Goal: Information Seeking & Learning: Learn about a topic

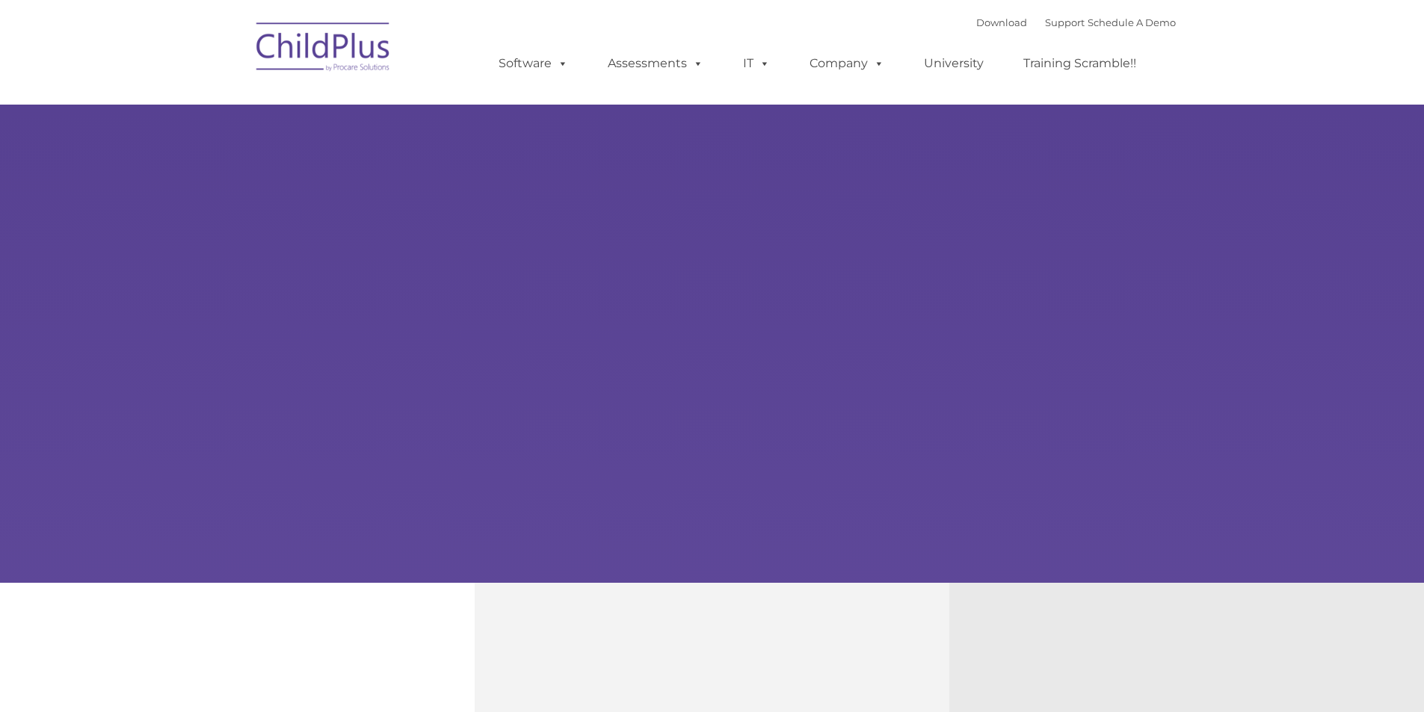
type input ""
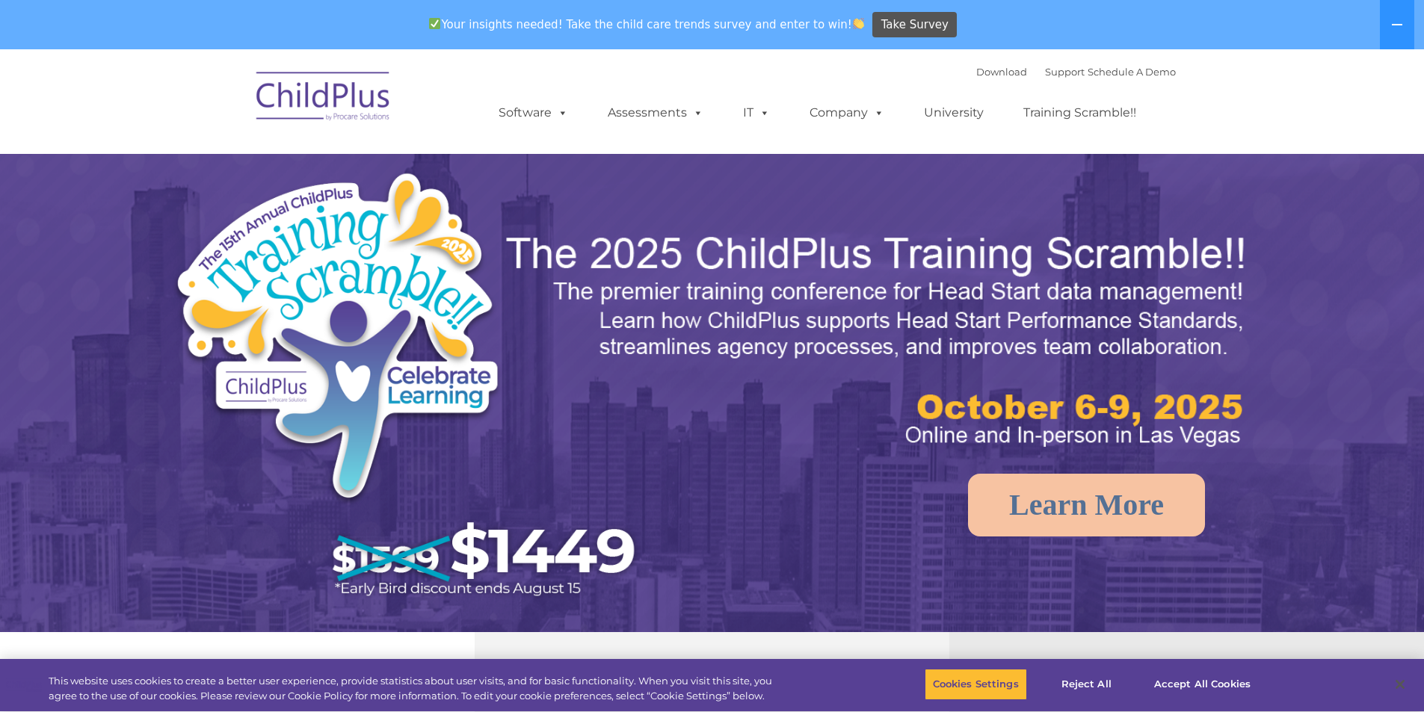
select select "MEDIUM"
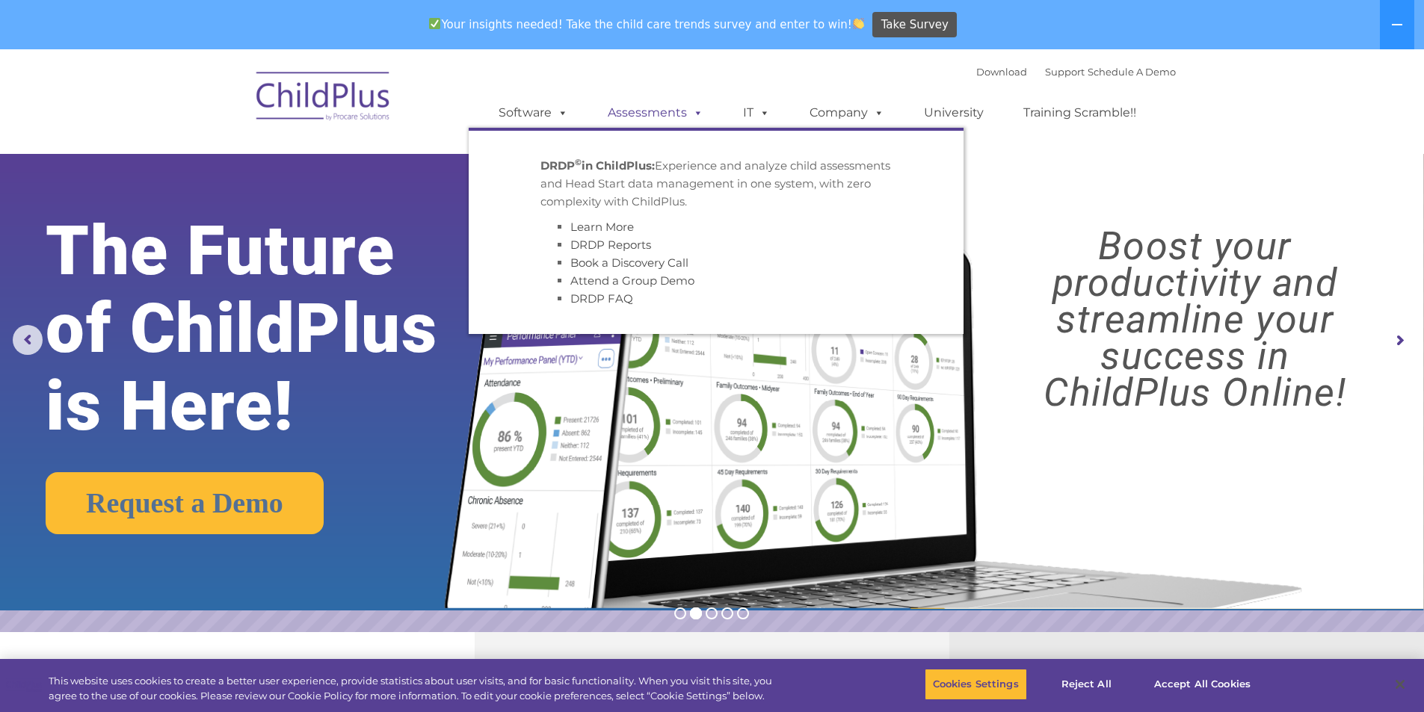
click at [650, 116] on link "Assessments" at bounding box center [656, 113] width 126 height 30
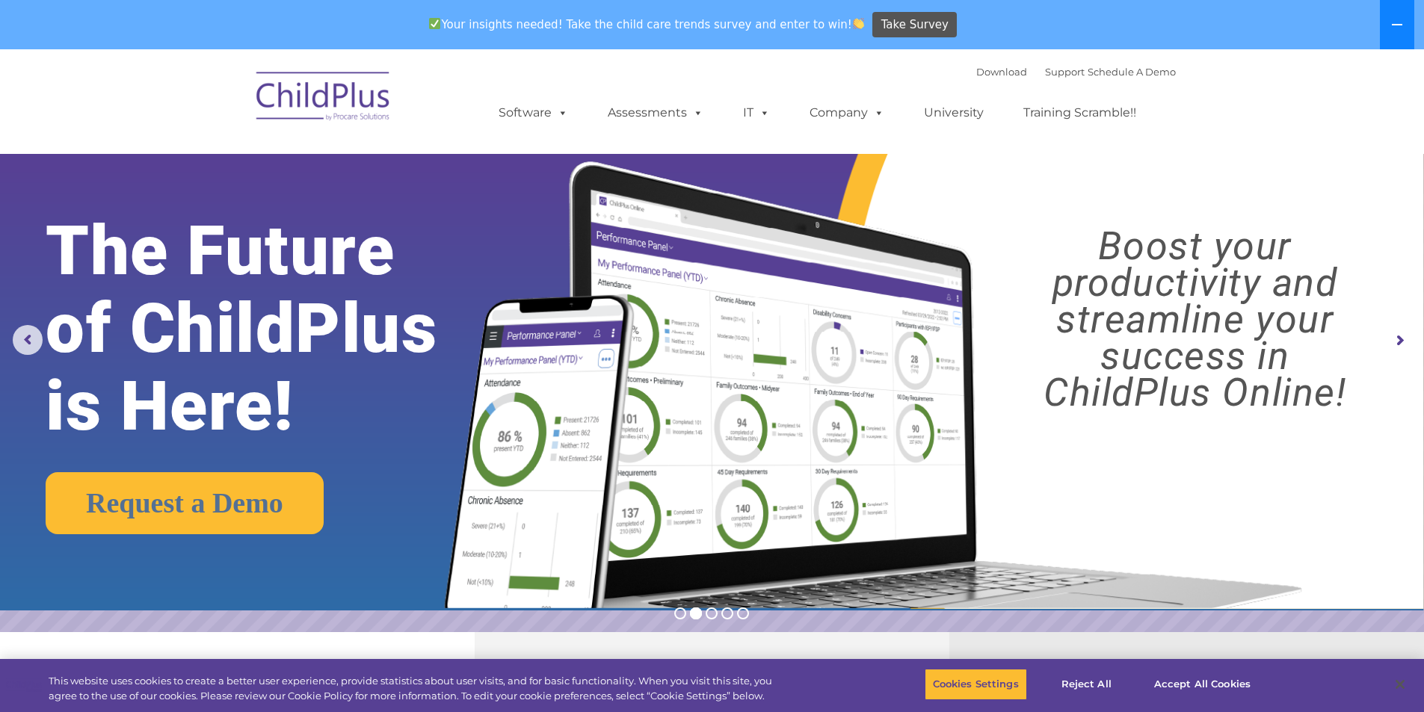
click at [1383, 18] on button at bounding box center [1397, 24] width 34 height 49
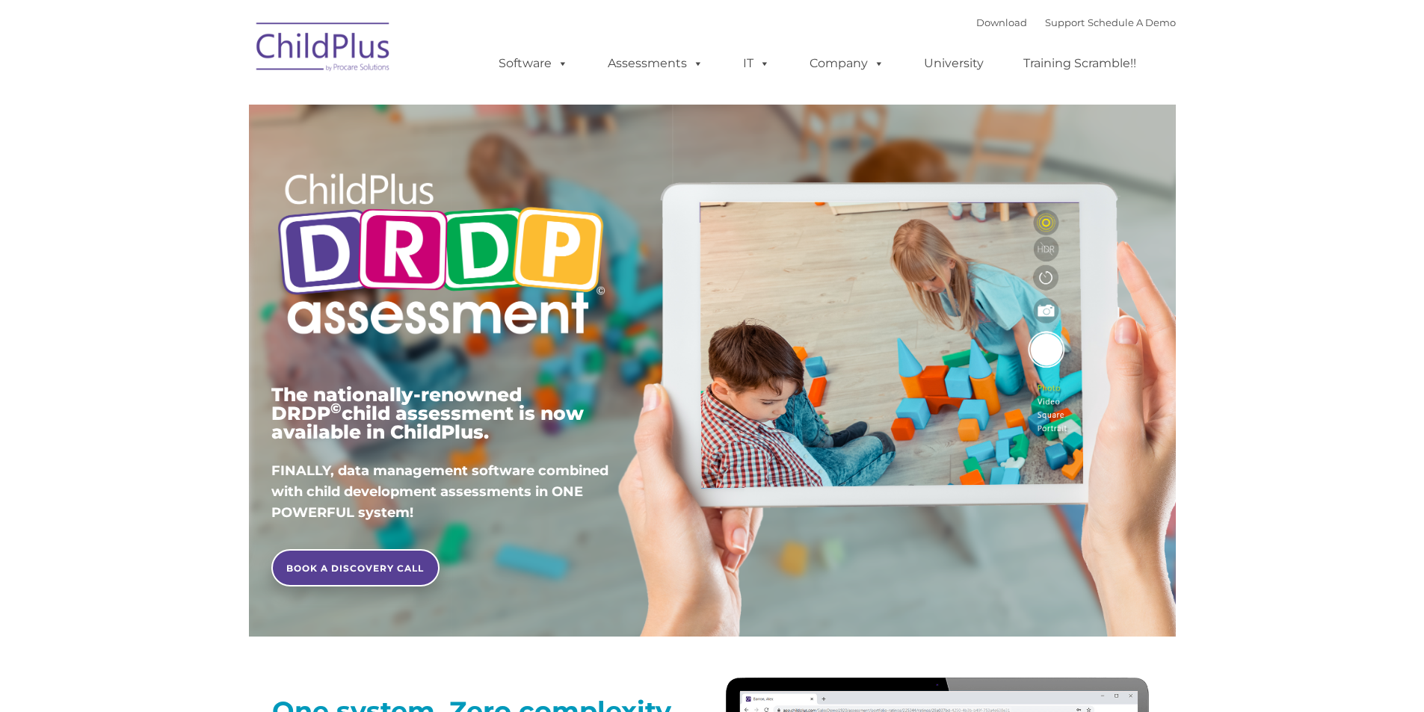
type input ""
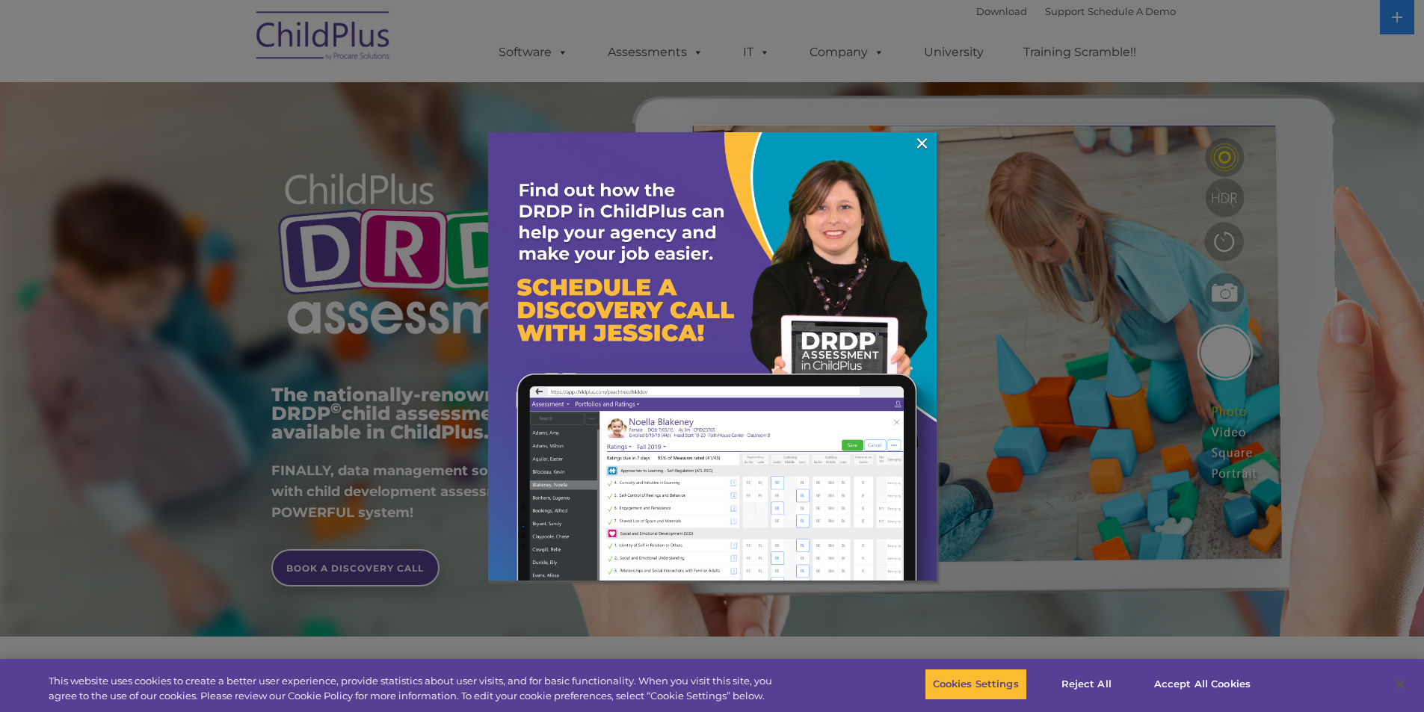
click at [932, 124] on div at bounding box center [712, 356] width 1424 height 712
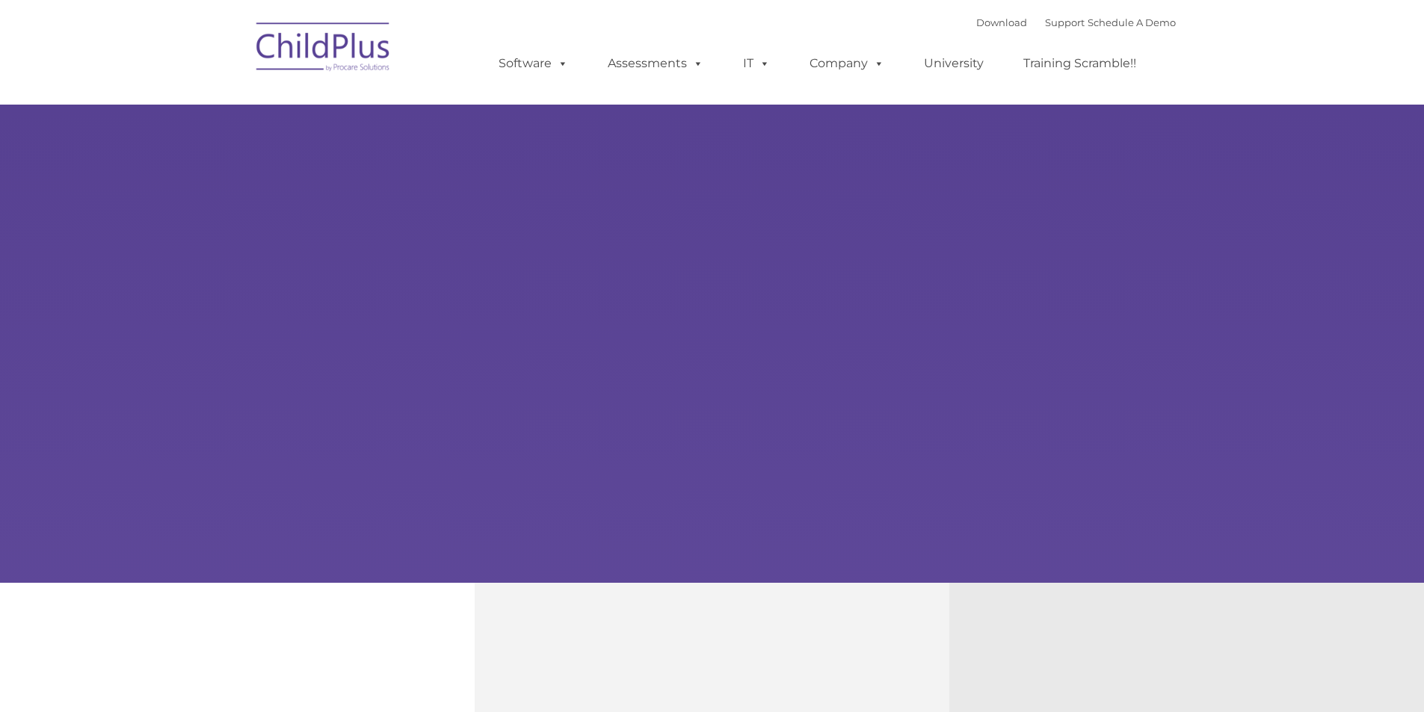
type input ""
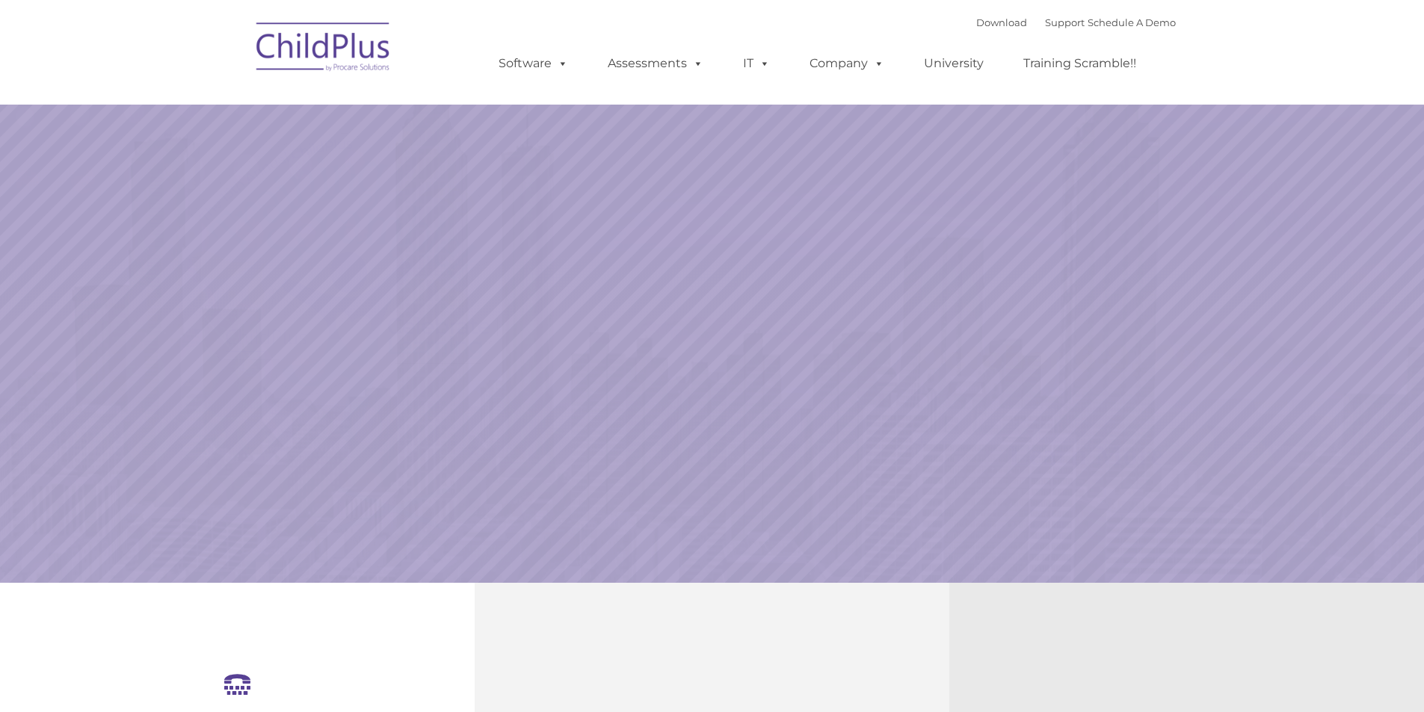
select select "MEDIUM"
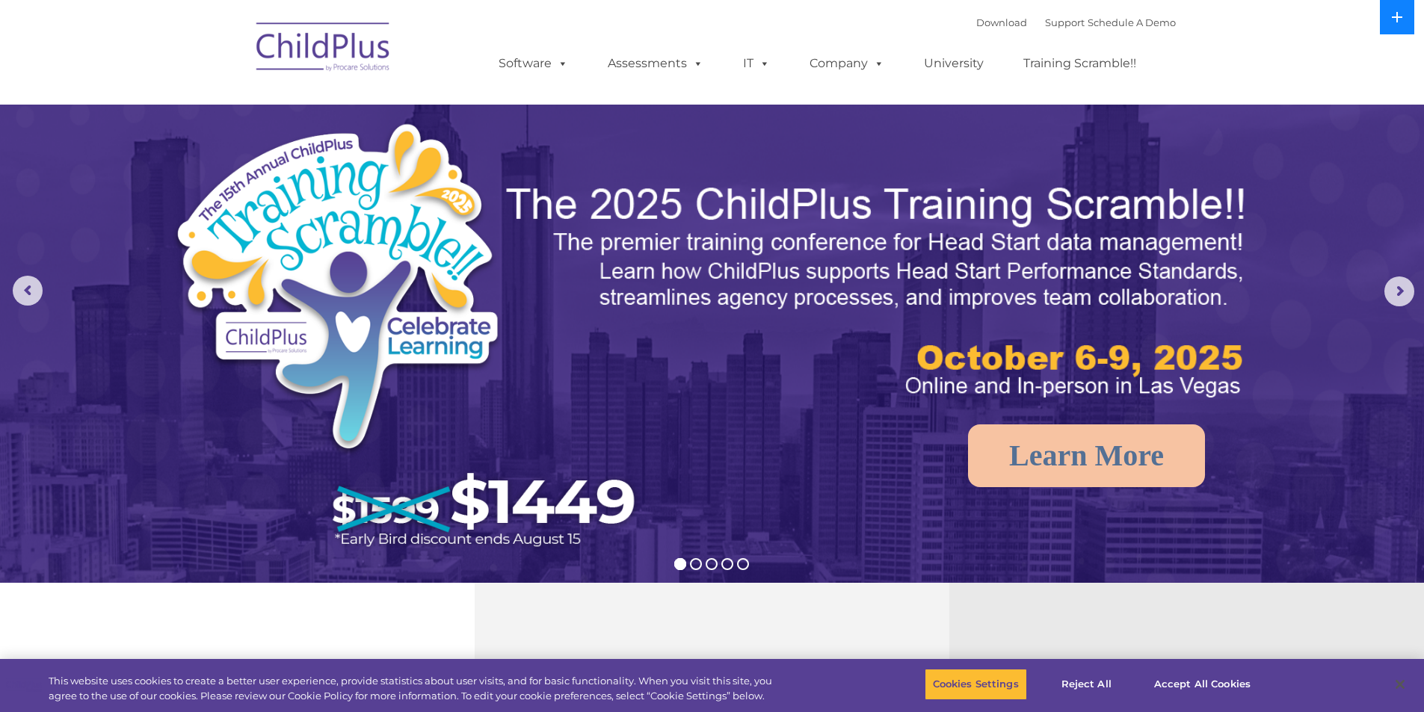
click at [1408, 19] on button at bounding box center [1397, 17] width 34 height 34
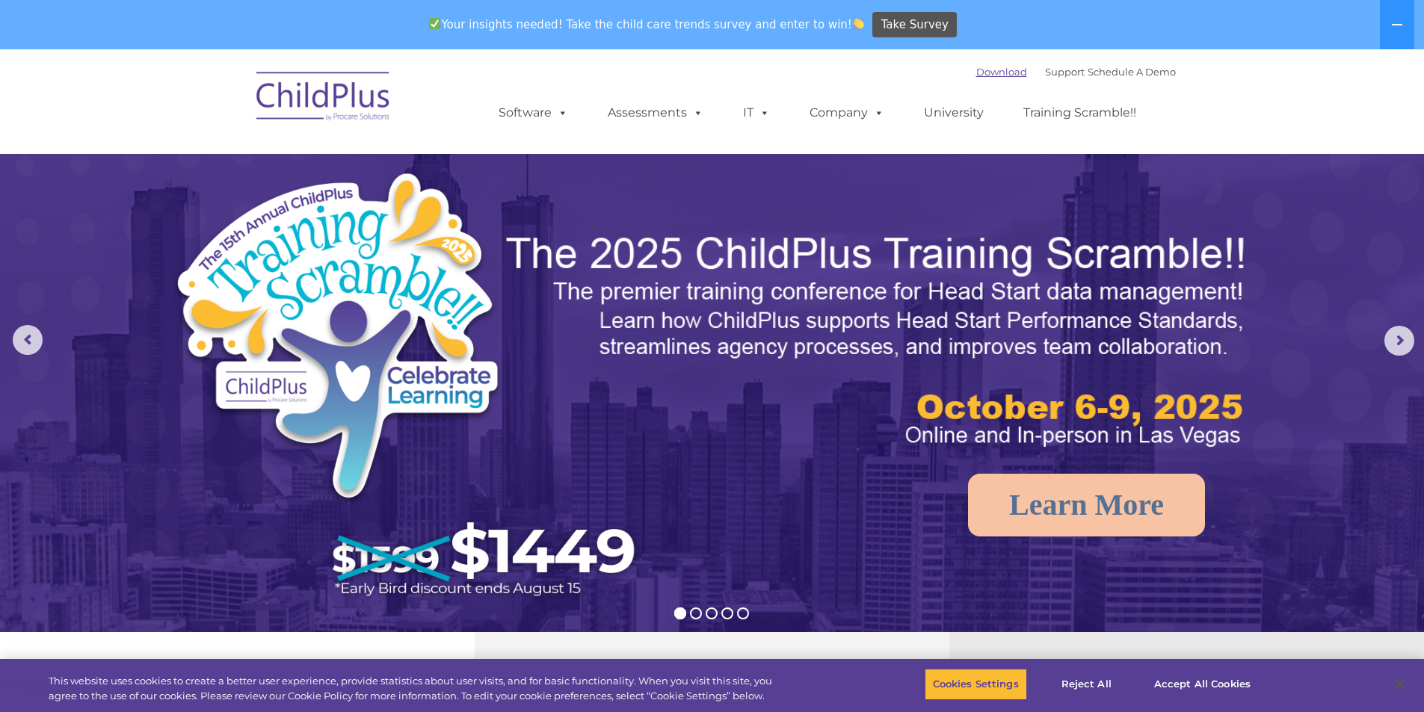
click at [976, 70] on link "Download" at bounding box center [1001, 72] width 51 height 12
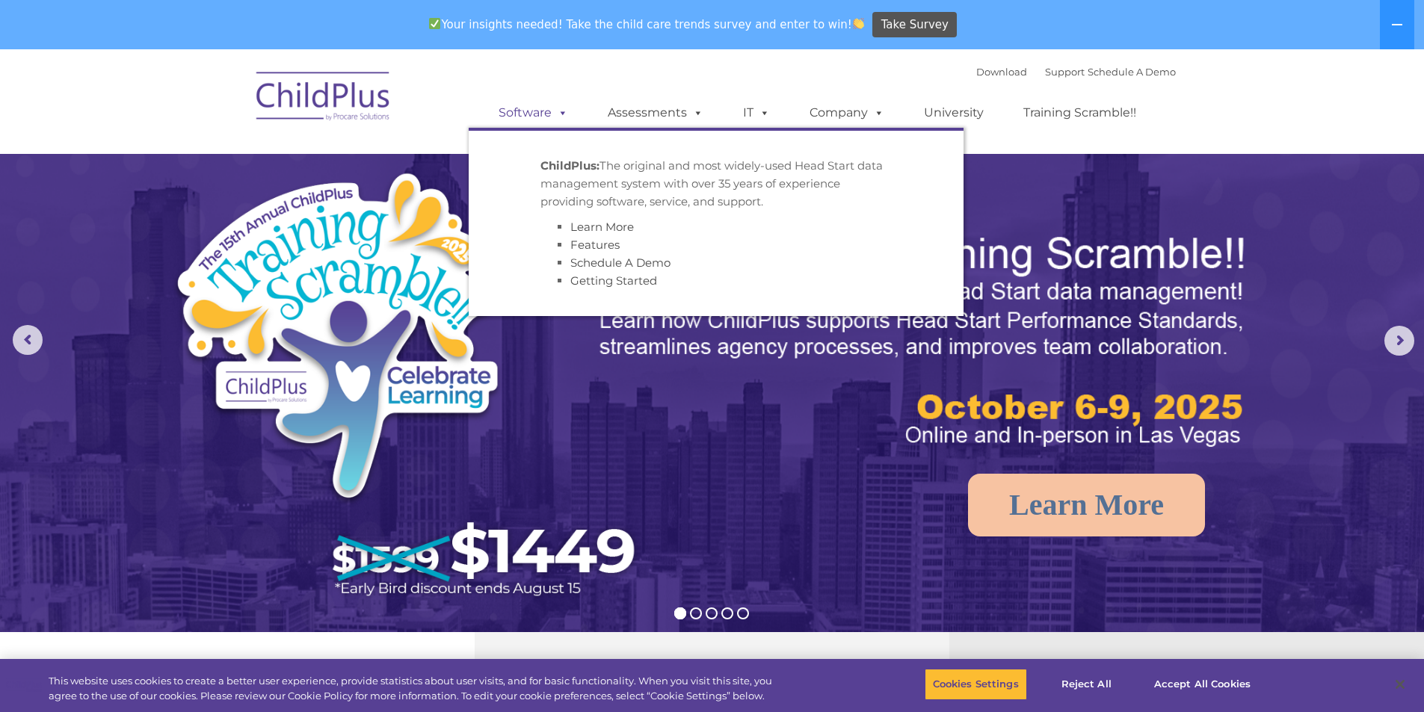
click at [553, 122] on link "Software" at bounding box center [533, 113] width 99 height 30
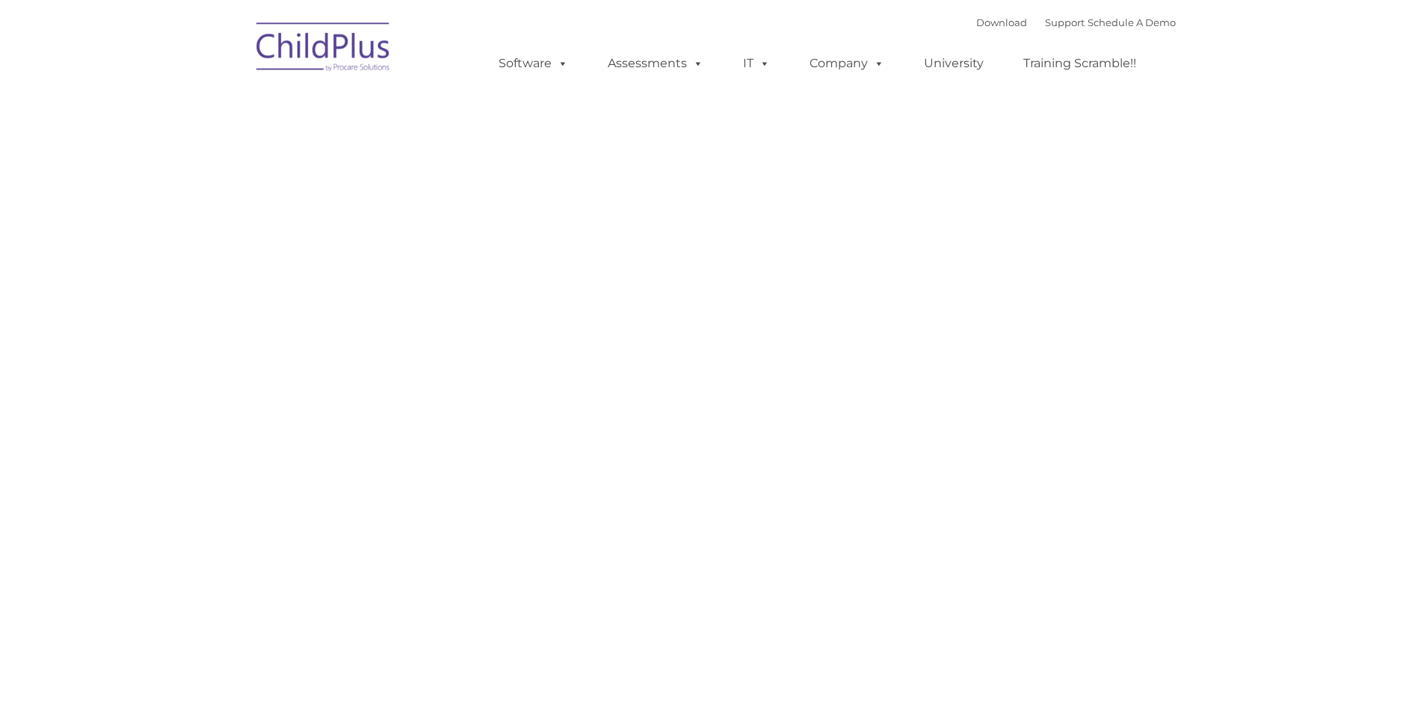
type input ""
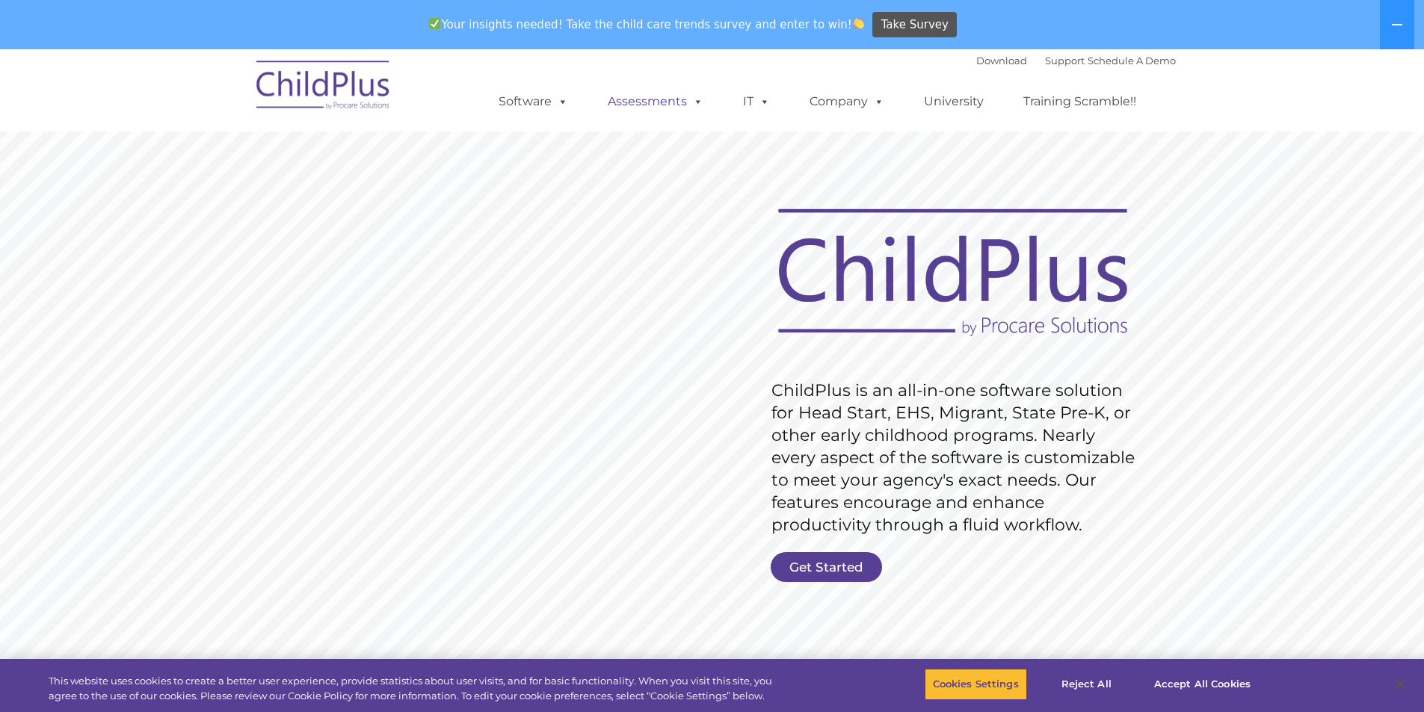
click at [643, 98] on link "Assessments" at bounding box center [656, 102] width 126 height 30
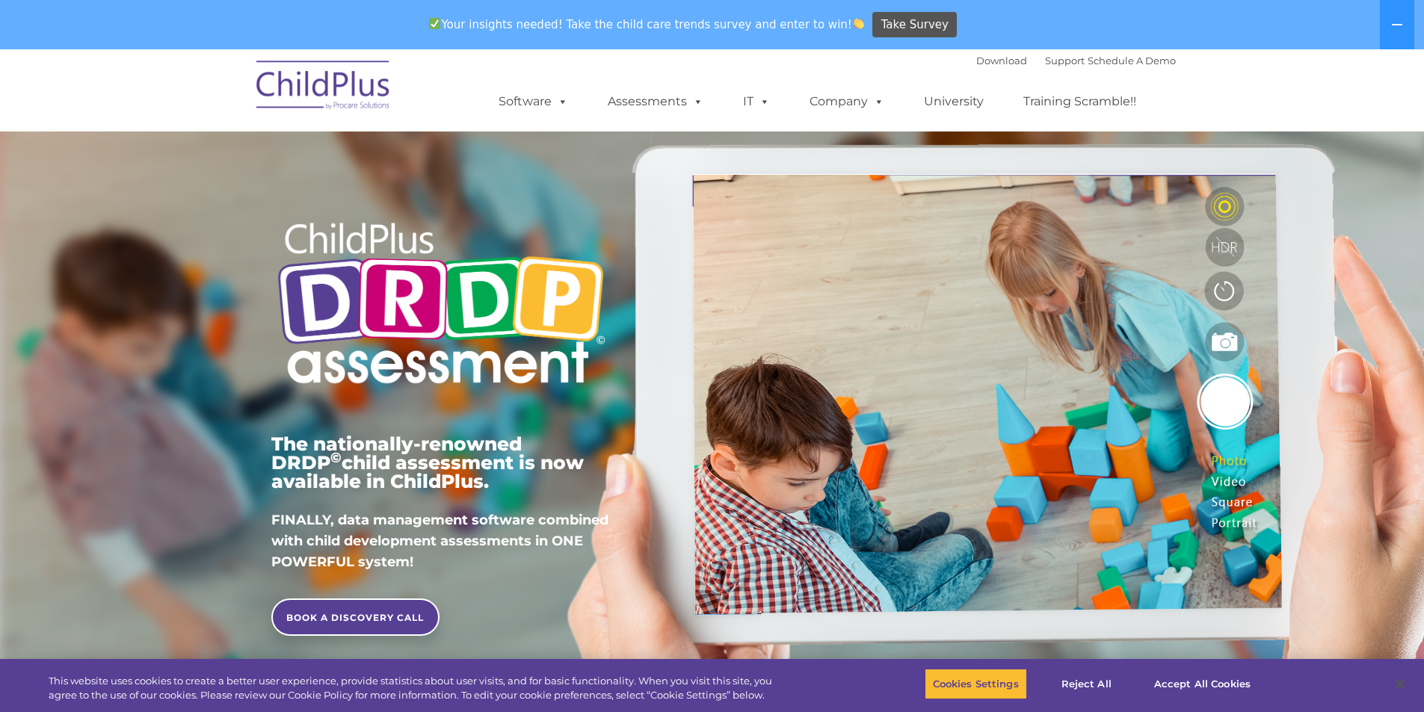
click at [1388, 262] on div "The nationally-renowned DRDP © child assessment is now available in ChildPlus. …" at bounding box center [712, 394] width 1424 height 585
